Goal: Communication & Community: Answer question/provide support

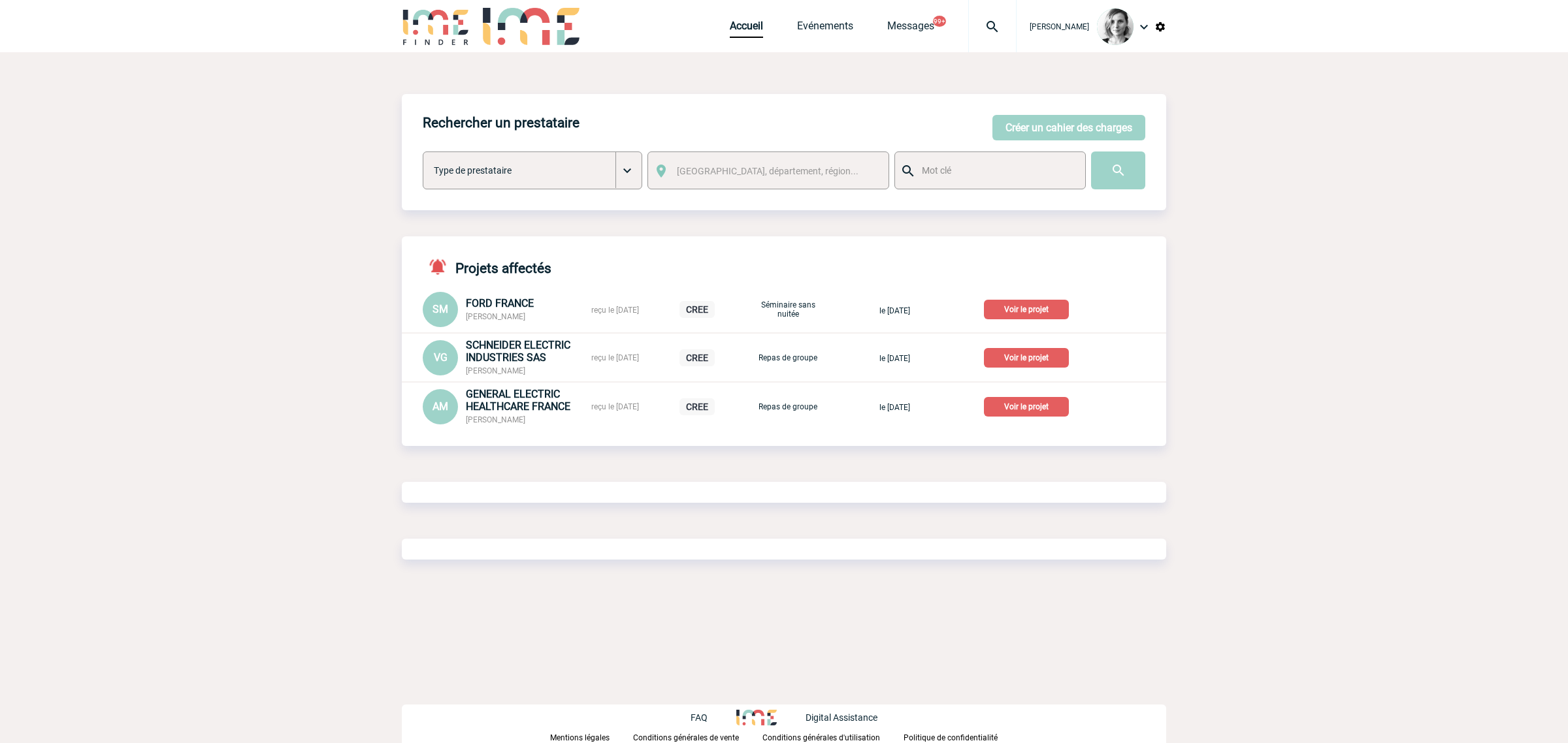
click at [1001, 22] on img at bounding box center [993, 27] width 47 height 16
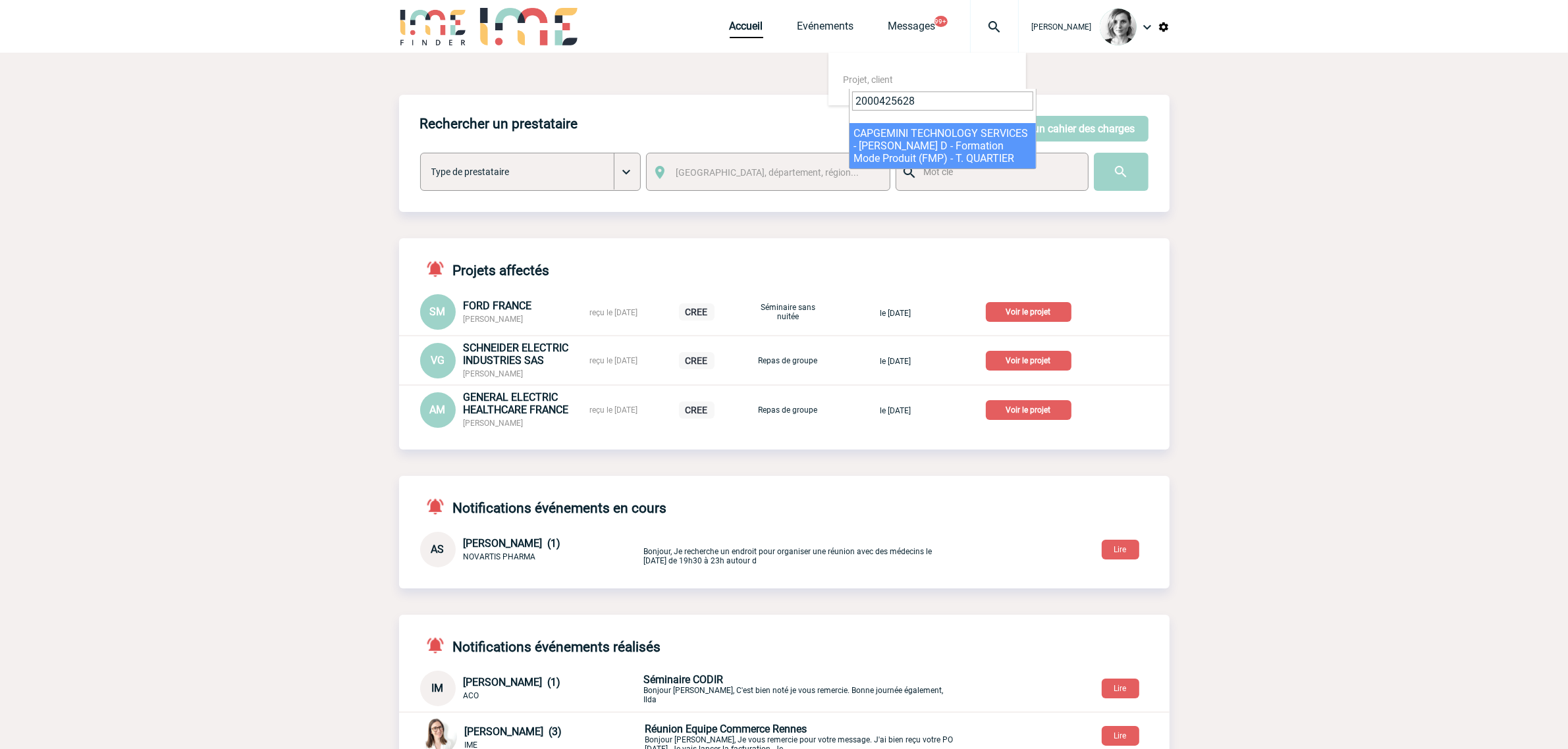
type input "2000425628"
select select "25129"
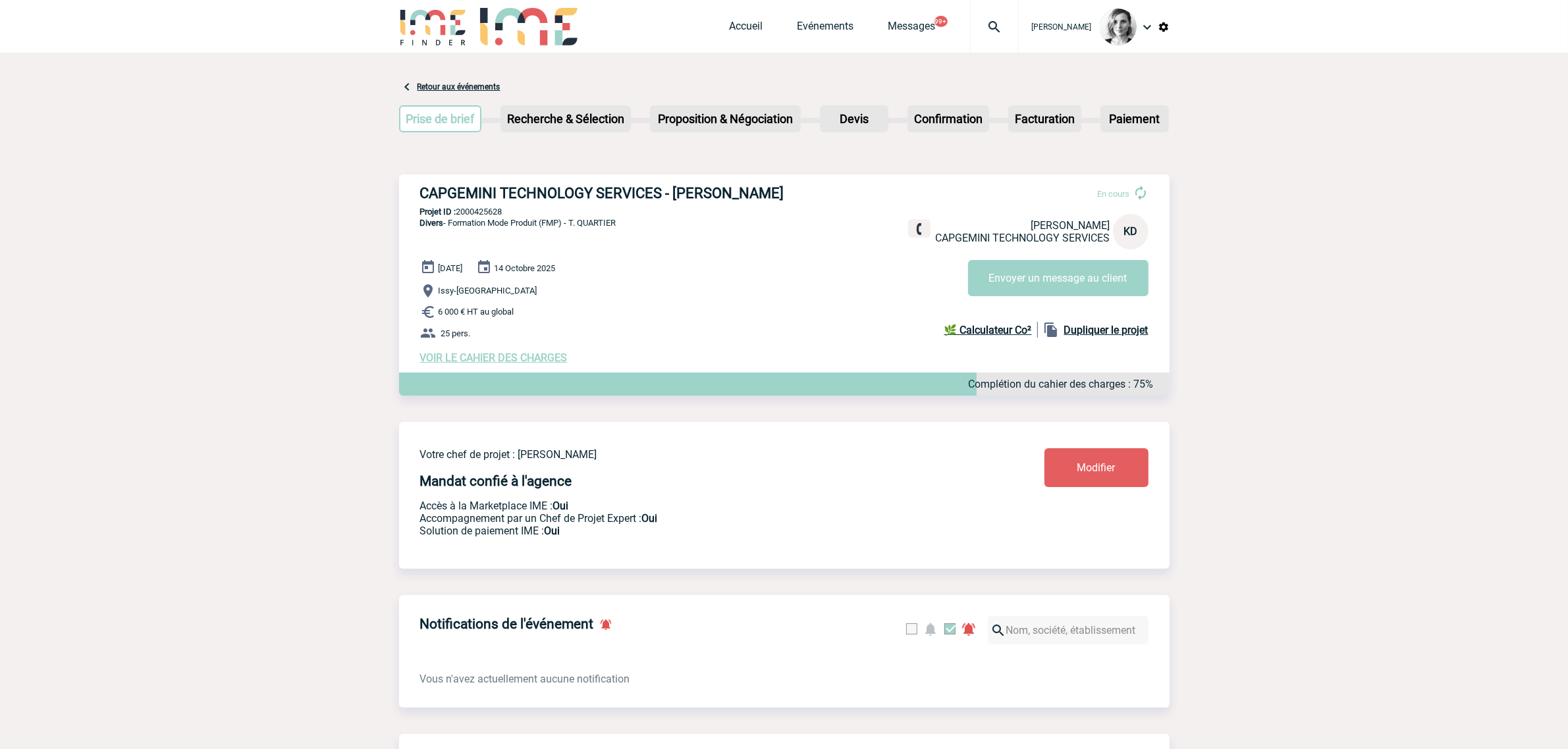
click at [1040, 299] on p "Issy-[GEOGRAPHIC_DATA]" at bounding box center [795, 291] width 749 height 16
click at [1036, 287] on button "Envoyer un message au client" at bounding box center [1058, 278] width 180 height 36
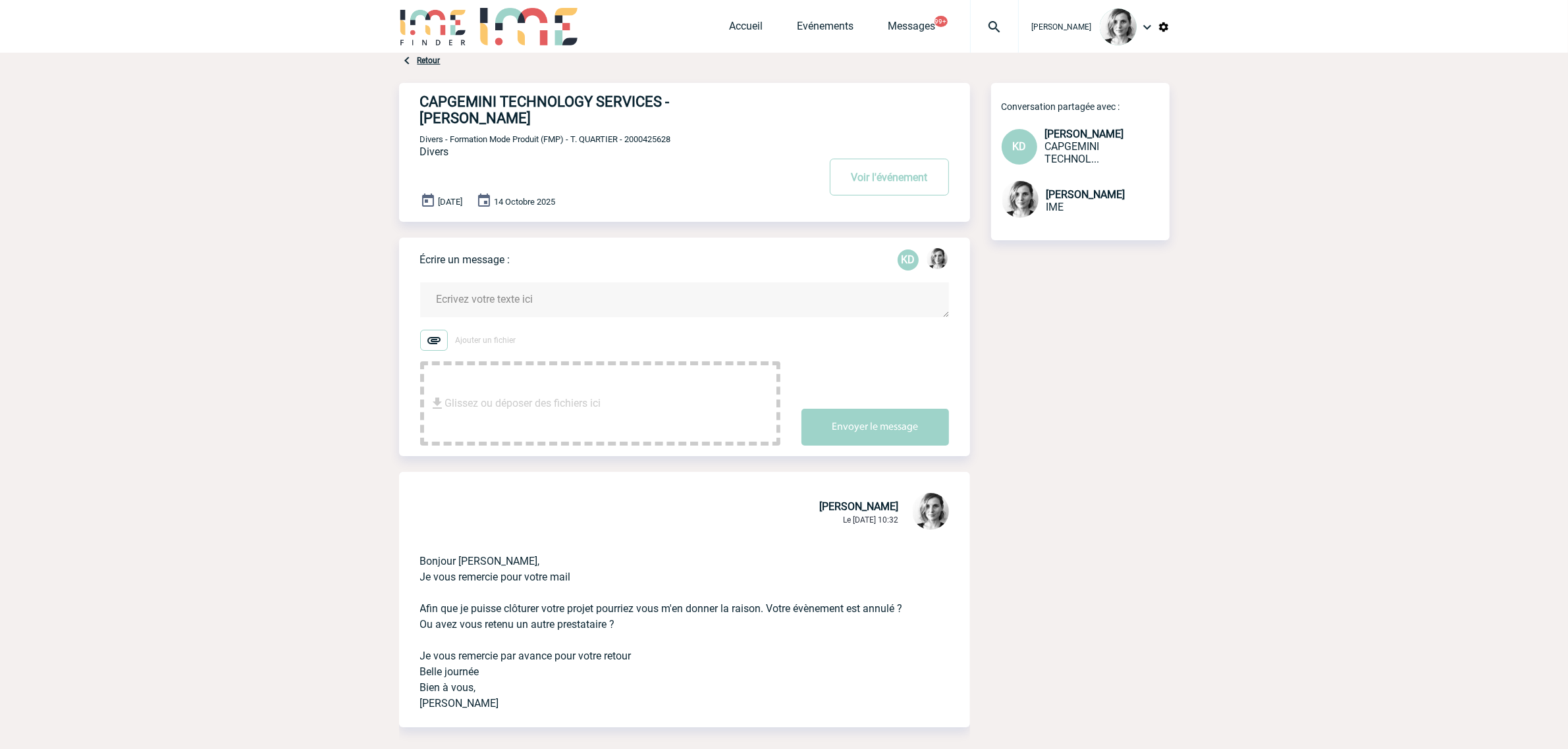
drag, startPoint x: 595, startPoint y: 563, endPoint x: 415, endPoint y: 548, distance: 180.6
click at [415, 548] on div "Bonjour Karine, Je vous remercie pour votre mail Afin que je puisse clôturer vo…" at bounding box center [684, 630] width 571 height 195
click at [540, 288] on textarea at bounding box center [684, 299] width 529 height 35
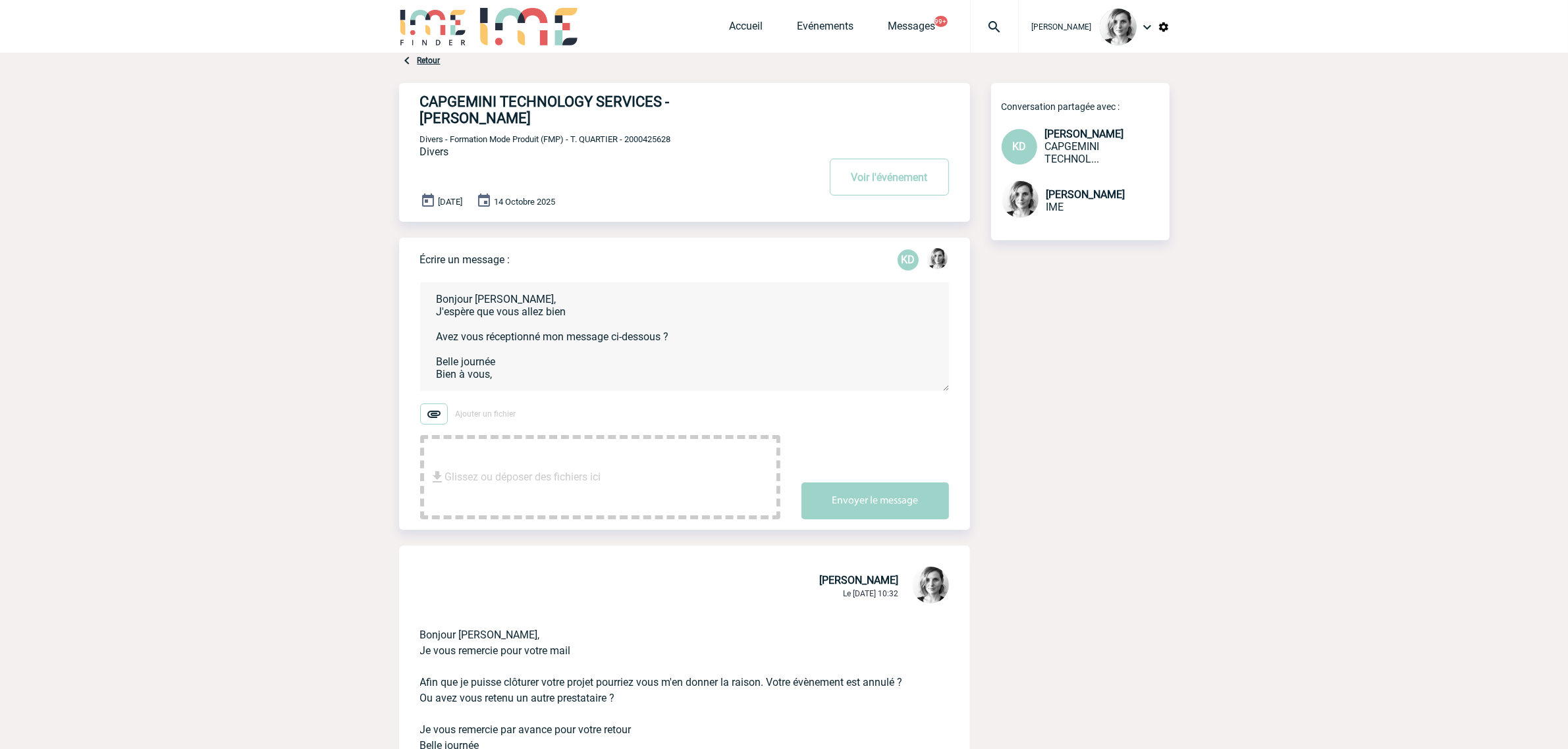
scroll to position [1, 0]
type textarea "Bonjour Karine, J'espère que vous allez bien Avez vous réceptionné mon message …"
click at [855, 483] on button "Envoyer le message" at bounding box center [875, 501] width 148 height 37
